Goal: Task Accomplishment & Management: Use online tool/utility

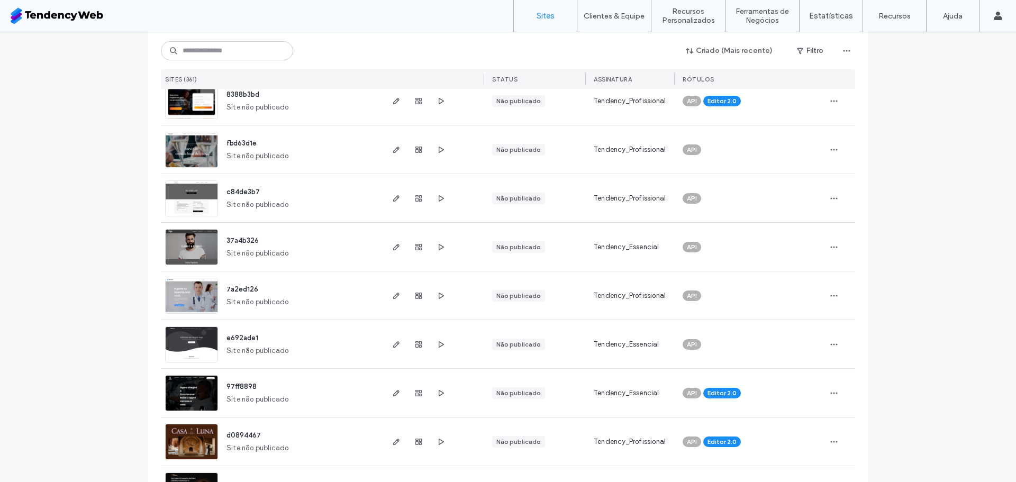
scroll to position [579, 0]
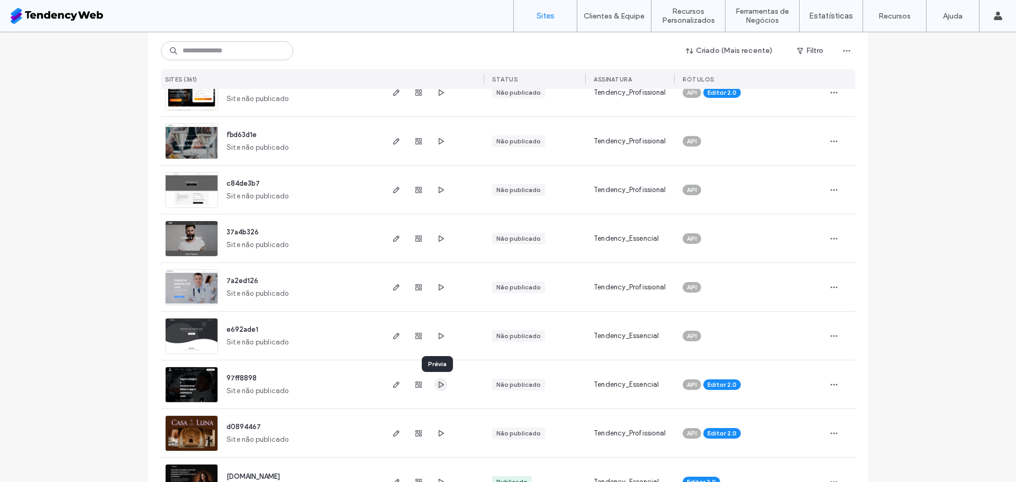
click at [439, 385] on use "button" at bounding box center [441, 384] width 5 height 6
click at [398, 387] on span "button" at bounding box center [396, 384] width 13 height 13
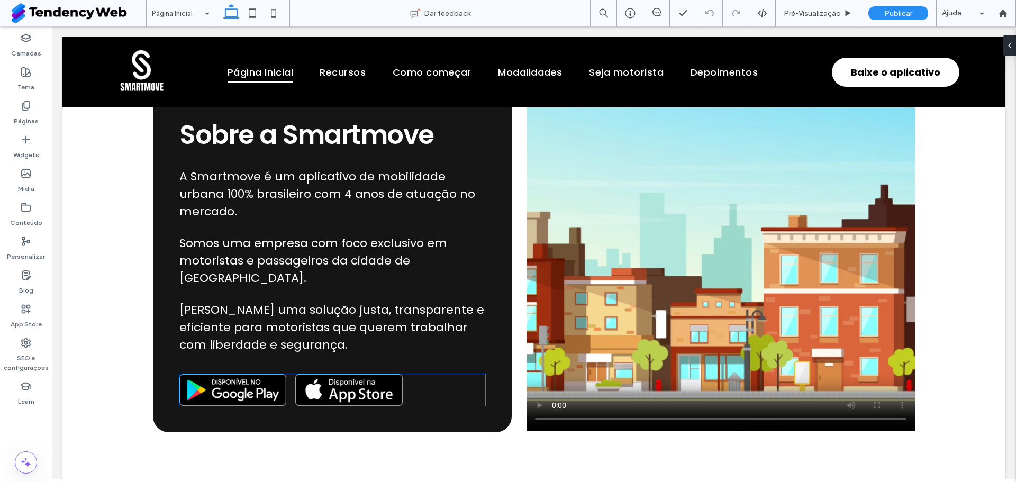
scroll to position [1625, 0]
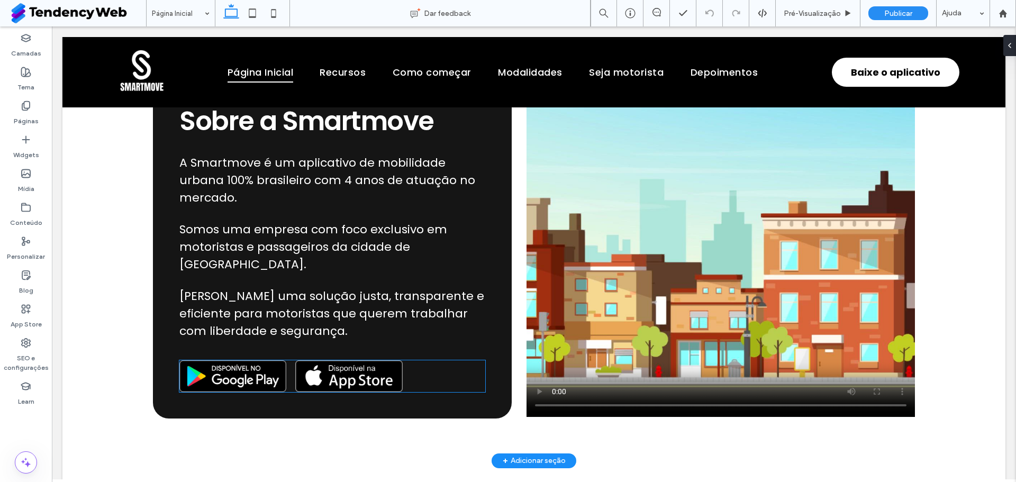
click at [376, 360] on img at bounding box center [348, 376] width 107 height 32
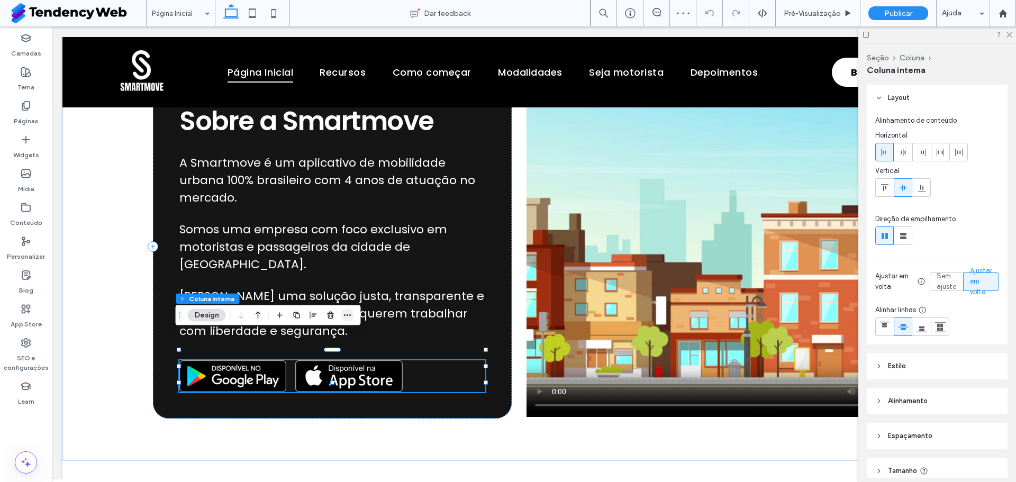
click at [346, 315] on icon "button" at bounding box center [347, 315] width 8 height 8
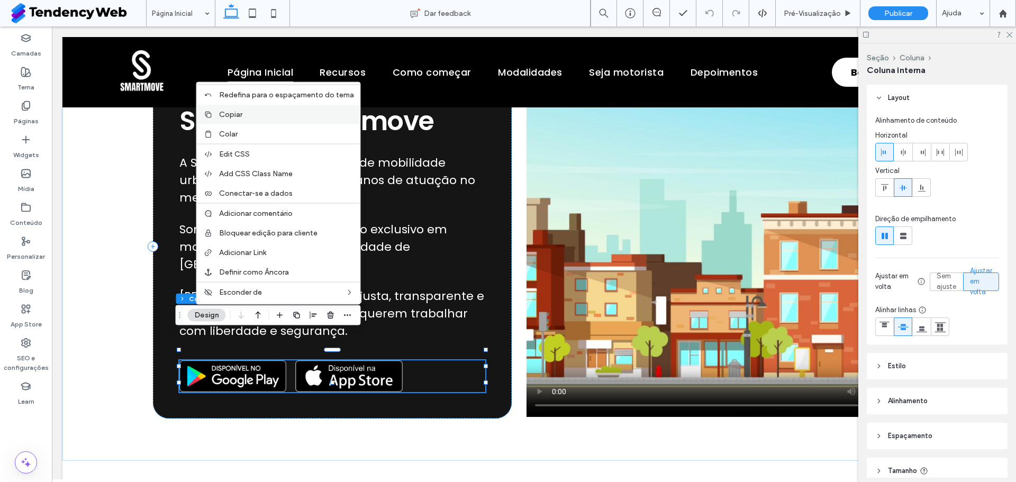
click at [265, 114] on label "Copiar" at bounding box center [286, 114] width 135 height 9
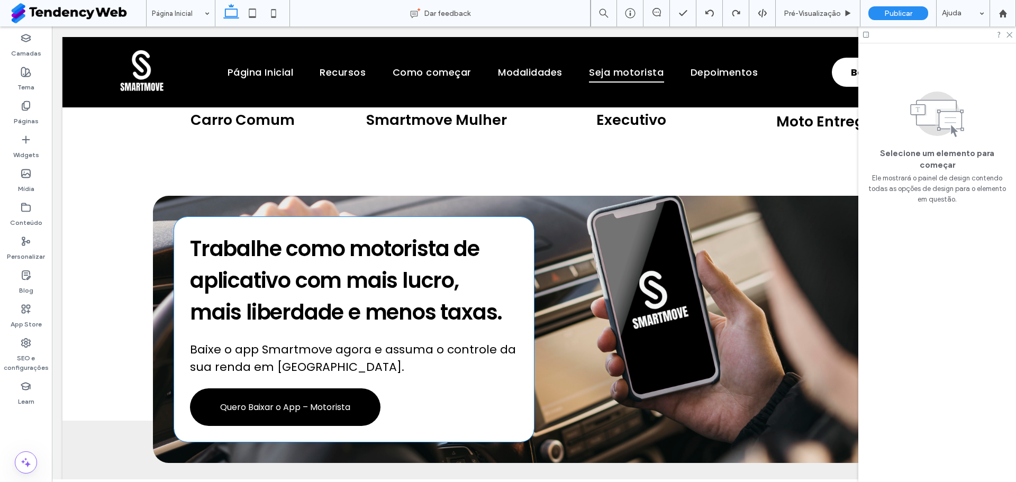
scroll to position [2304, 0]
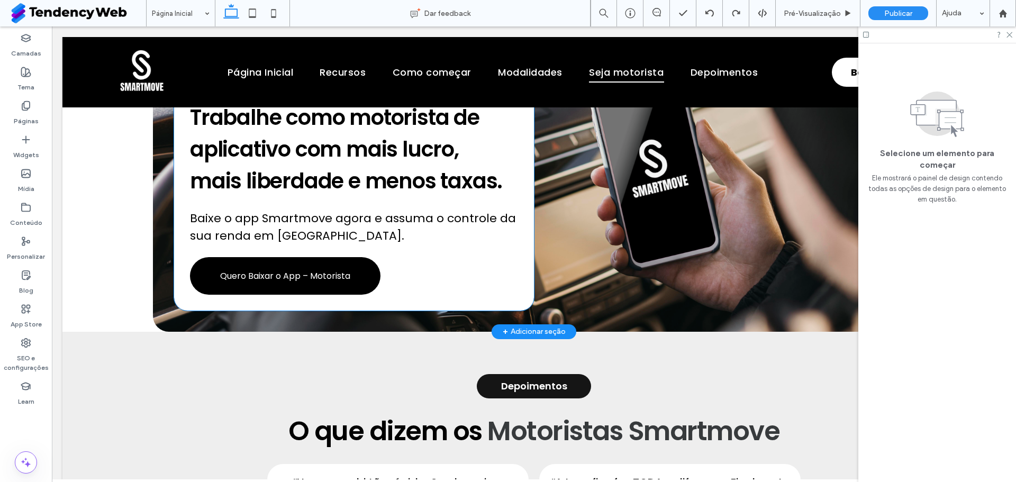
click at [397, 256] on div "Trabalhe como motorista de aplicativo com mais lucro, mais liberdade e menos ta…" at bounding box center [354, 198] width 360 height 225
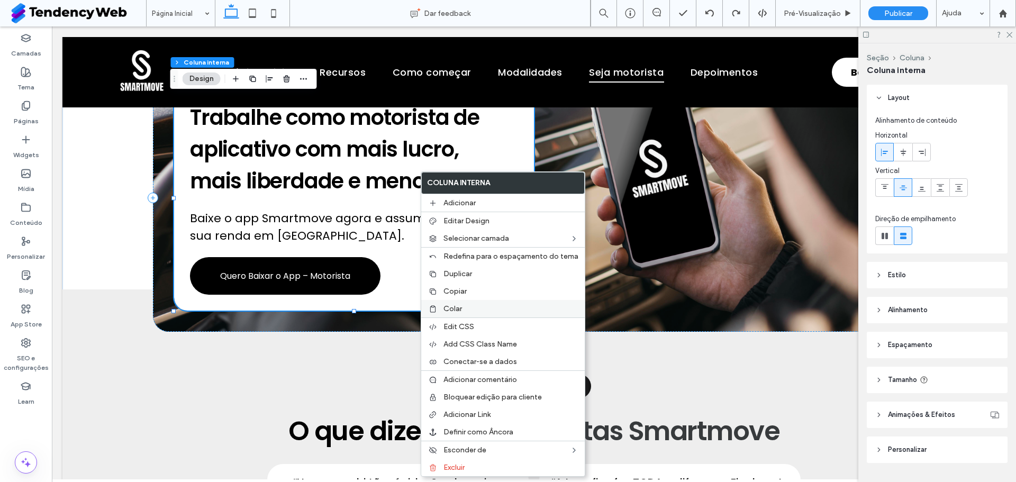
click at [463, 306] on label "Colar" at bounding box center [510, 308] width 135 height 9
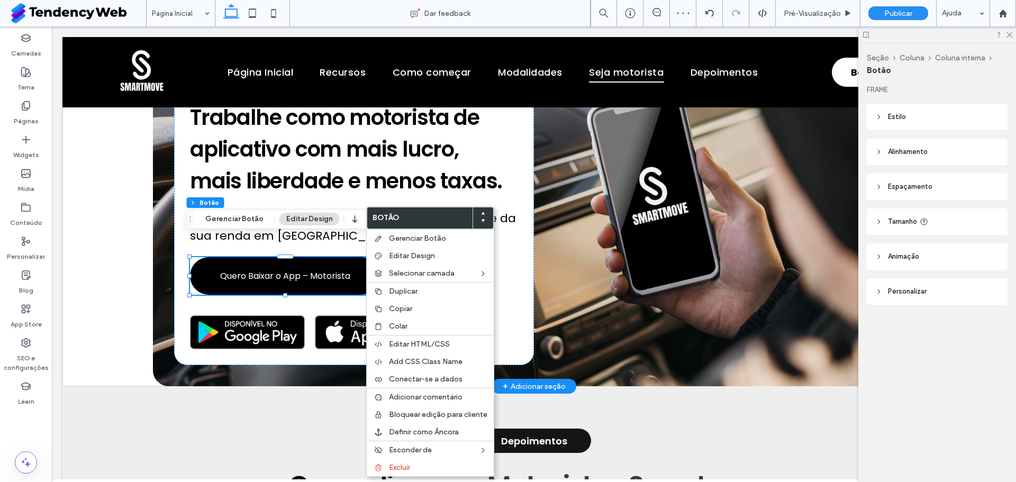
type input "**"
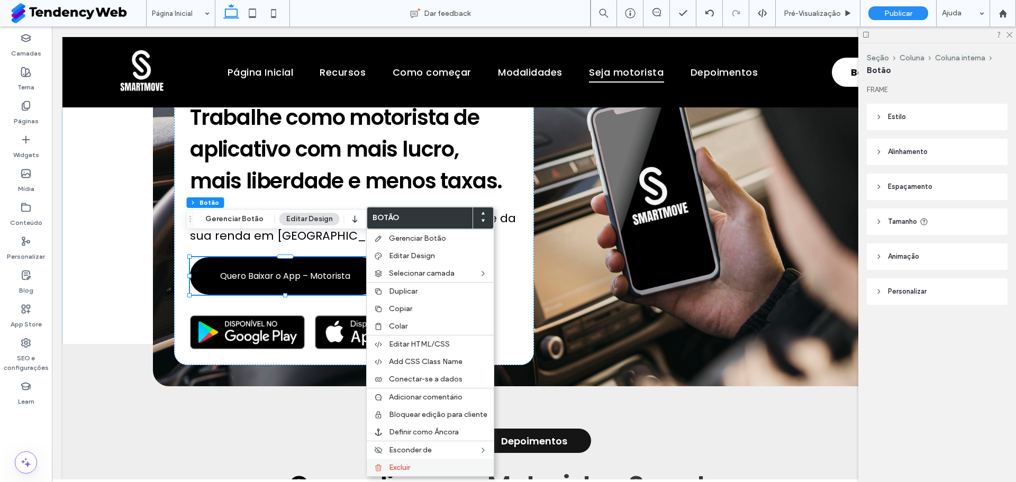
click at [408, 468] on span "Excluir" at bounding box center [399, 467] width 21 height 9
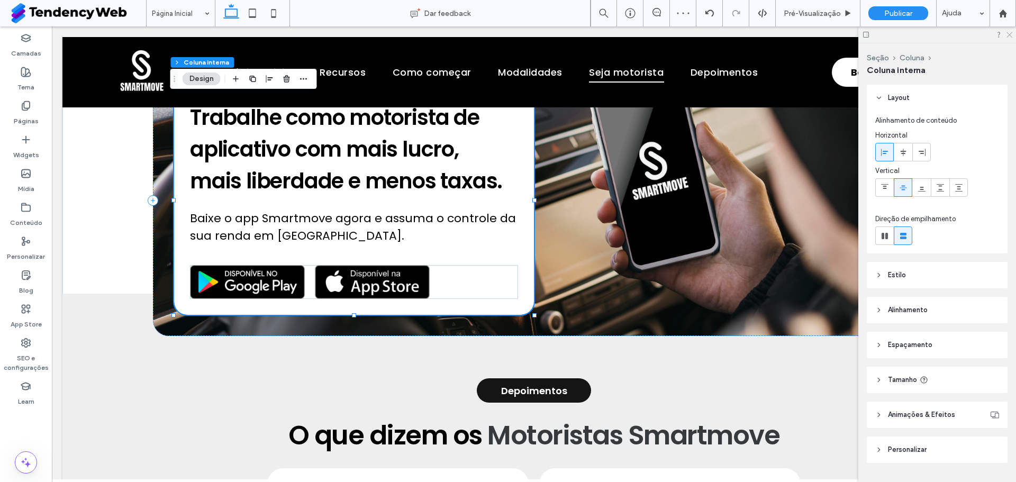
click at [1005, 35] on icon at bounding box center [1008, 34] width 7 height 7
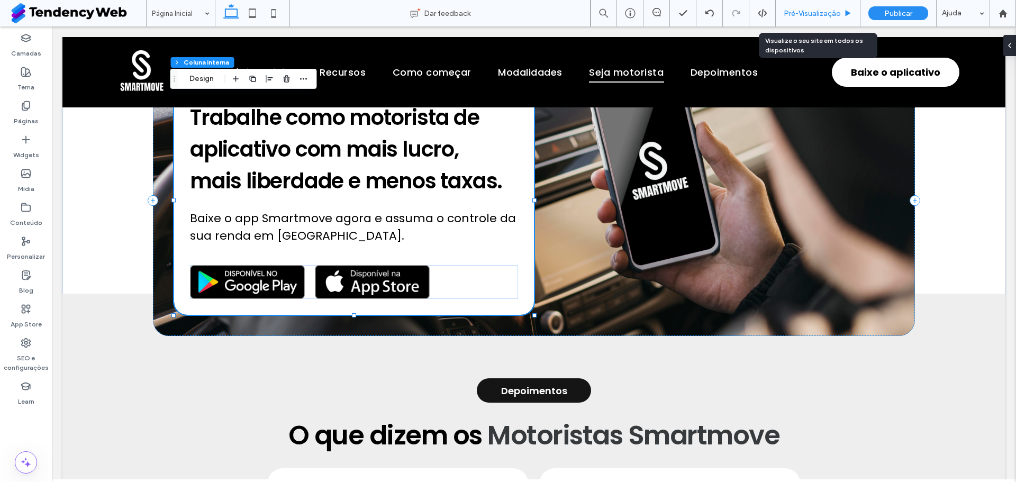
click at [829, 14] on span "Pré-Visualizaçāo" at bounding box center [811, 13] width 57 height 9
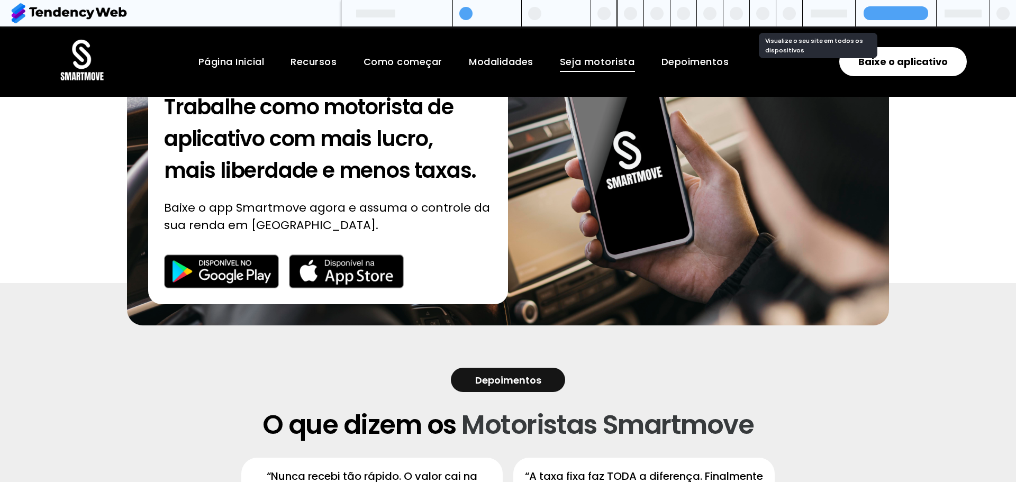
scroll to position [2294, 0]
